Goal: Communication & Community: Answer question/provide support

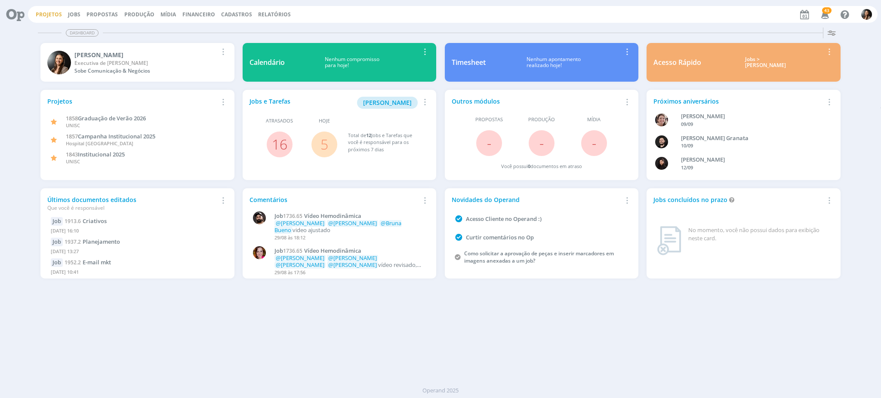
click at [43, 12] on link "Projetos" at bounding box center [49, 14] width 26 height 7
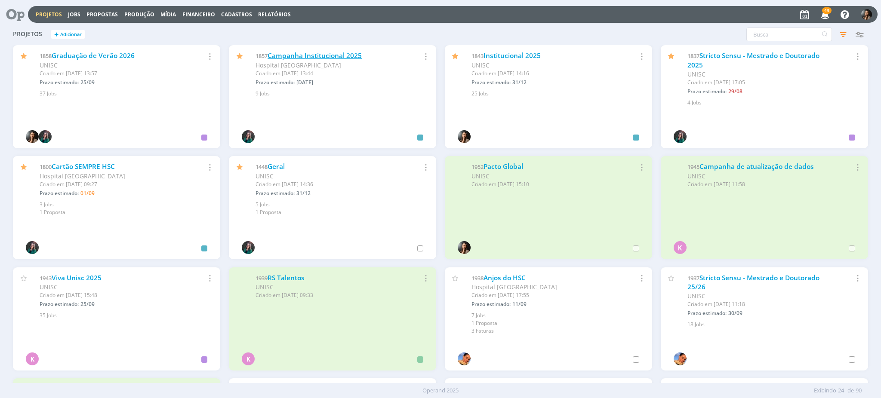
click at [345, 53] on link "Campanha Institucional 2025" at bounding box center [315, 55] width 94 height 9
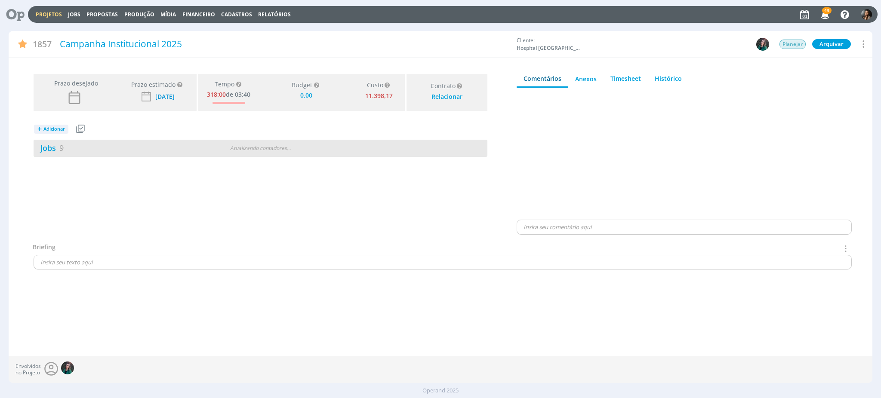
type input "0,00"
click at [218, 151] on div "Jobs 9 Atualizando contadores . . ." at bounding box center [261, 148] width 454 height 17
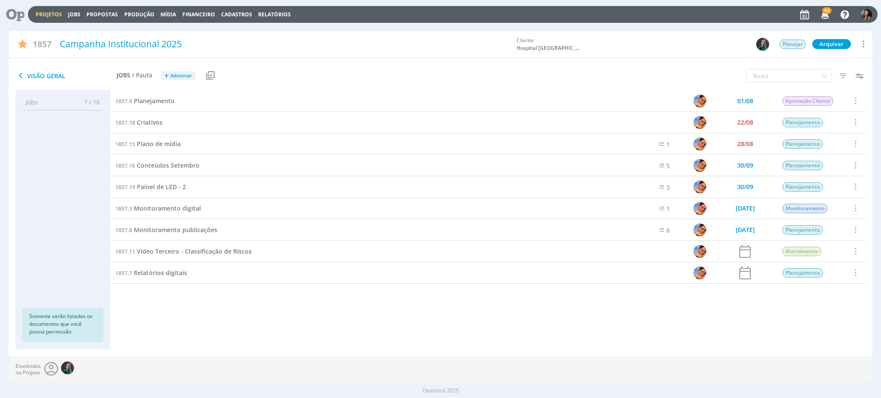
click at [342, 322] on div "1857.9 Planejamento 01/08 Aprovação Cliente Selecionar Concluir Cancelar Inicia…" at bounding box center [487, 211] width 755 height 242
drag, startPoint x: 251, startPoint y: 337, endPoint x: 243, endPoint y: 332, distance: 9.1
click at [249, 336] on div "1857.9 Planejamento 01/08 Aprovação Cliente Selecionar Concluir Cancelar Inicia…" at bounding box center [487, 219] width 755 height 259
drag, startPoint x: 230, startPoint y: 315, endPoint x: 125, endPoint y: 104, distance: 235.9
click at [225, 310] on div "1857.9 Planejamento 01/08 Aprovação Cliente Selecionar Concluir Cancelar Inicia…" at bounding box center [487, 211] width 755 height 242
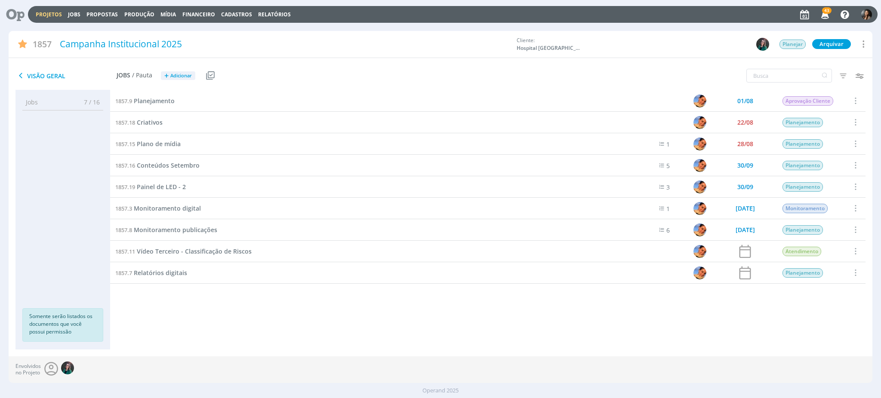
drag, startPoint x: 252, startPoint y: 306, endPoint x: 245, endPoint y: 302, distance: 8.1
click at [253, 307] on div "1857.9 Planejamento 01/08 Aprovação Cliente Selecionar Concluir Cancelar Inicia…" at bounding box center [487, 211] width 755 height 242
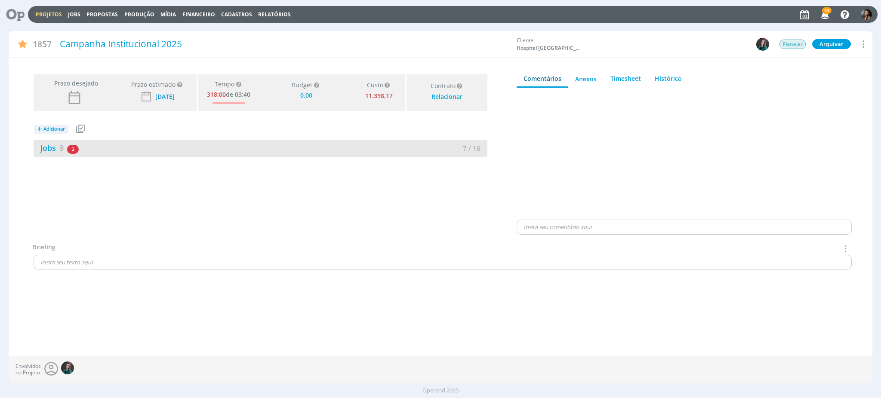
click at [183, 140] on div "Jobs 9 2 atrasados 7 / 16" at bounding box center [261, 148] width 454 height 17
click at [193, 147] on div "Jobs 9 2 atrasados" at bounding box center [147, 148] width 227 height 12
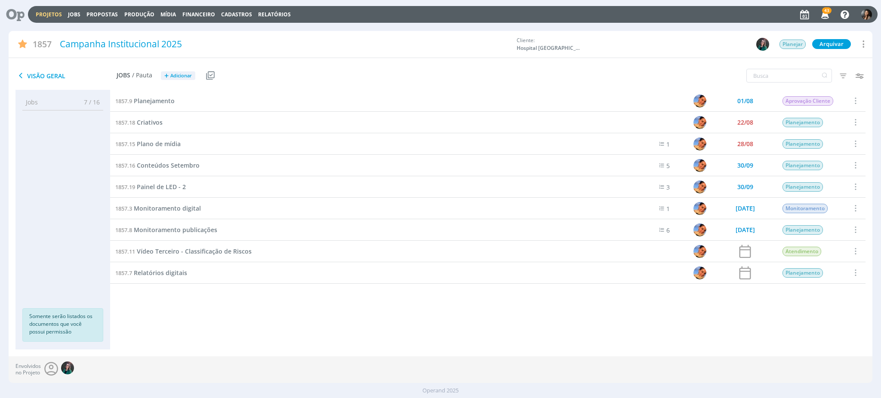
click at [52, 16] on link "Projetos" at bounding box center [49, 14] width 26 height 7
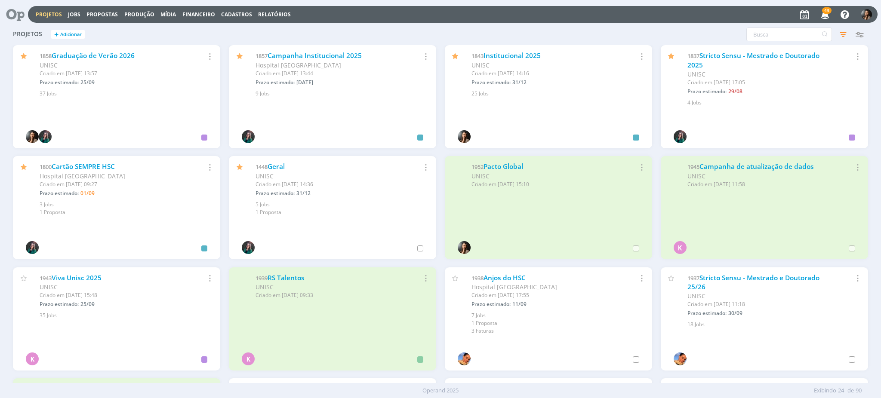
click at [679, 29] on div "Filtros Filtrar [GEOGRAPHIC_DATA] Status Cliente / Contrato Cliente 2 seleciona…" at bounding box center [710, 35] width 315 height 14
click at [825, 18] on icon "button" at bounding box center [825, 14] width 15 height 15
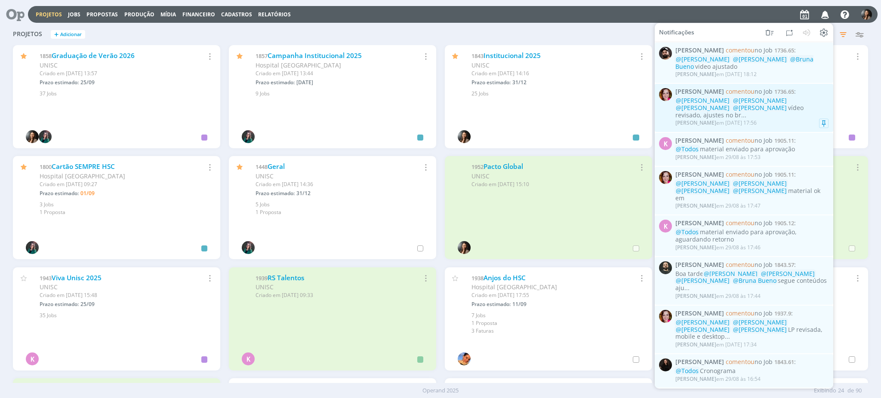
click at [786, 119] on div "[PERSON_NAME] em [DATE] 17:56" at bounding box center [751, 123] width 153 height 9
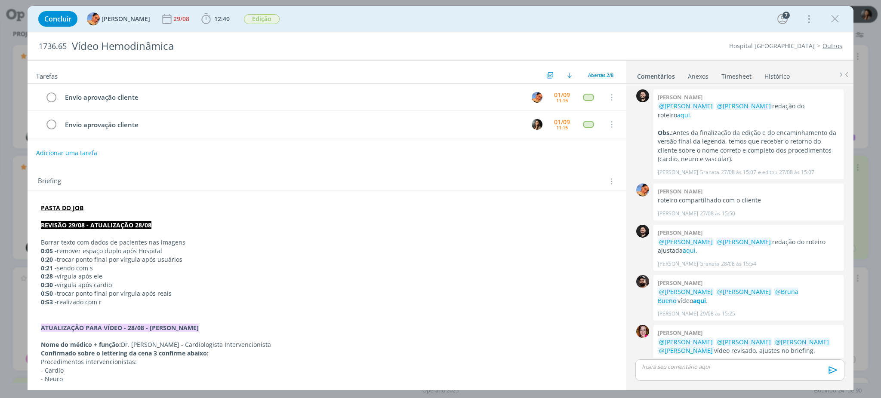
scroll to position [57, 0]
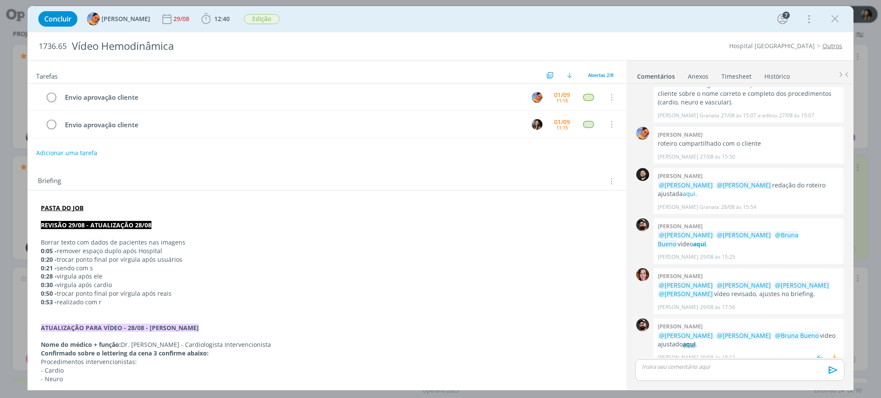
click at [690, 340] on strong "aqui" at bounding box center [689, 344] width 13 height 8
click at [237, 229] on p "REVISÃO 29/08 - ATUALIZAÇÃO 28/08" at bounding box center [327, 225] width 572 height 9
click at [228, 221] on p "dialog" at bounding box center [326, 217] width 571 height 9
drag, startPoint x: 228, startPoint y: 221, endPoint x: 102, endPoint y: 211, distance: 126.4
click at [102, 210] on p "PASTA DO JOB" at bounding box center [327, 208] width 572 height 9
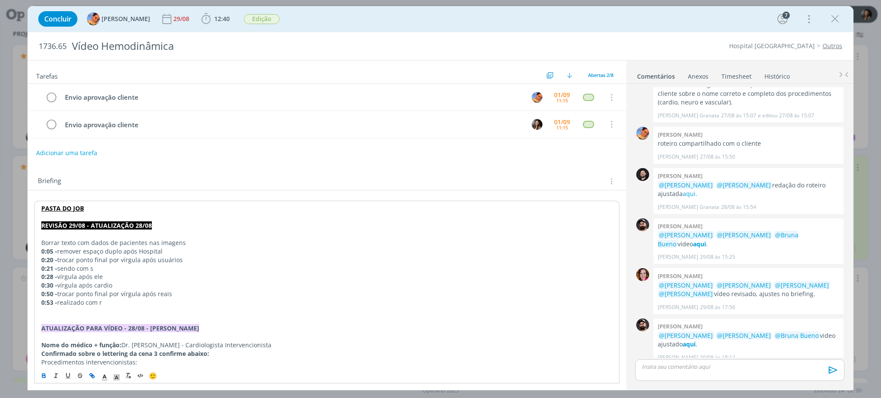
click at [98, 216] on p "dialog" at bounding box center [326, 217] width 571 height 9
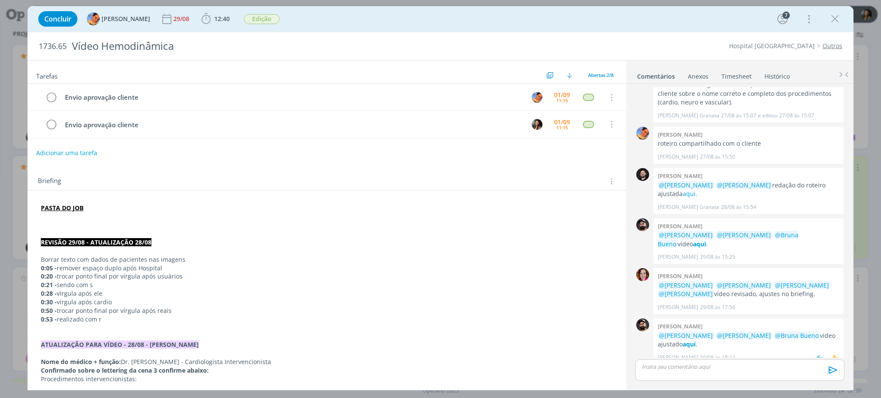
drag, startPoint x: 736, startPoint y: 368, endPoint x: 727, endPoint y: 337, distance: 31.7
click at [735, 367] on p "dialog" at bounding box center [739, 367] width 195 height 8
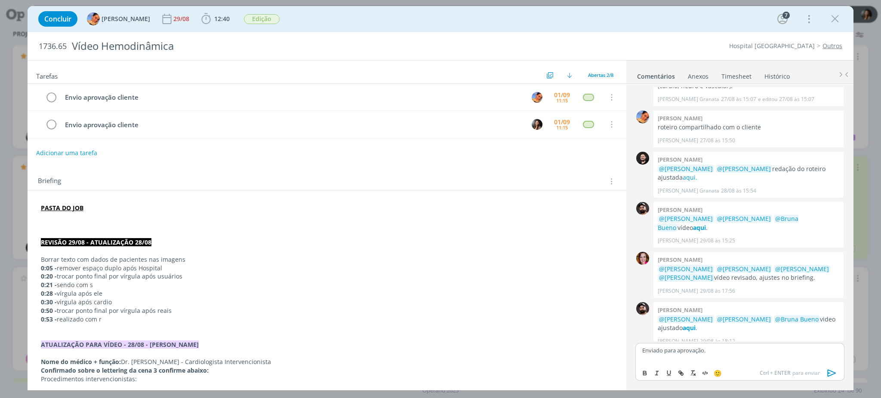
click at [829, 371] on icon "dialog" at bounding box center [832, 373] width 13 height 13
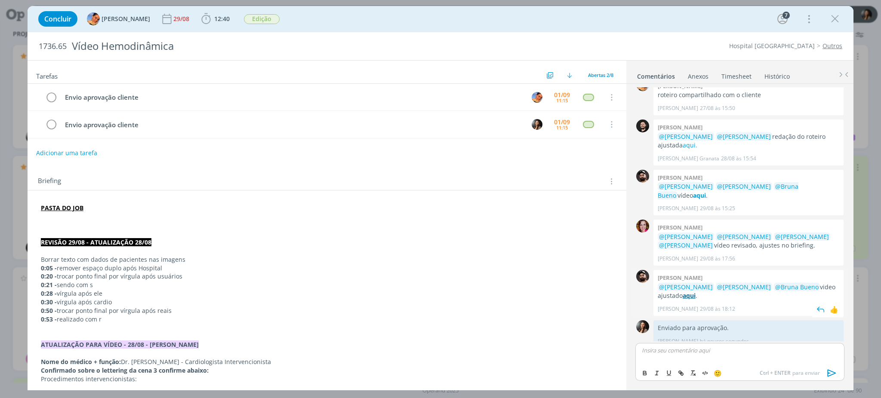
click at [686, 292] on strong "aqui" at bounding box center [689, 296] width 13 height 8
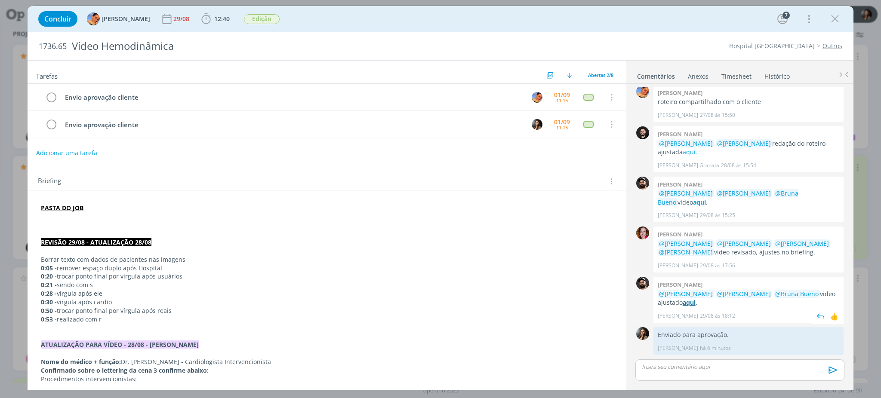
scroll to position [89, 0]
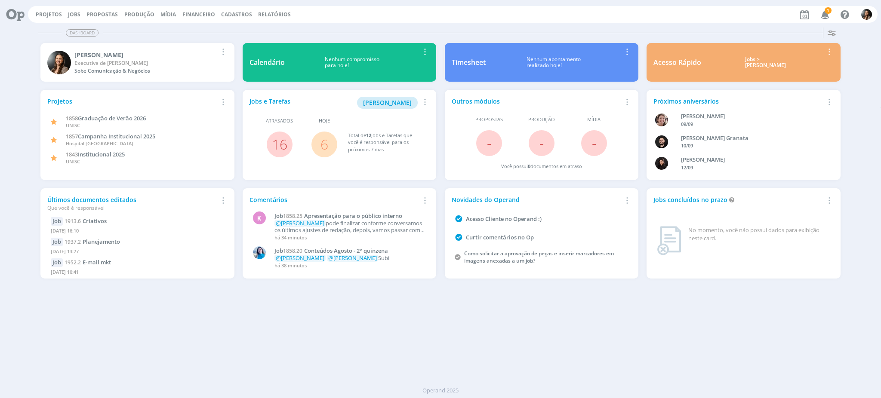
drag, startPoint x: 506, startPoint y: 354, endPoint x: 486, endPoint y: 333, distance: 29.2
click at [505, 351] on div "Dashboard Salvar Selecione abaixo os cards desejados: Meus Meu Perfil Agenda Ti…" at bounding box center [440, 211] width 881 height 374
